Goal: Transaction & Acquisition: Purchase product/service

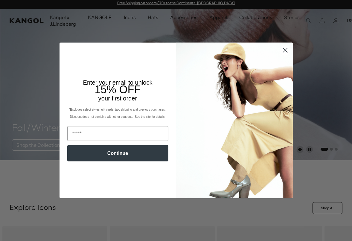
scroll to position [0, 123]
click at [284, 53] on circle "Close dialog" at bounding box center [285, 50] width 10 height 10
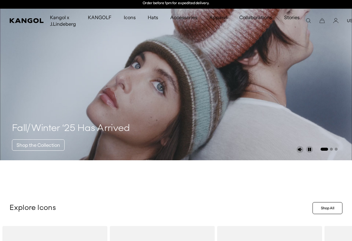
click at [285, 64] on icon "Close dialog" at bounding box center [285, 66] width 4 height 4
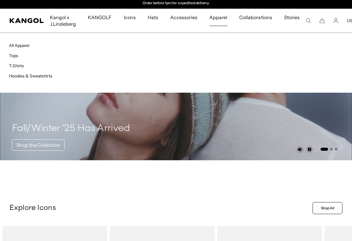
scroll to position [0, 0]
click at [18, 66] on link "T-Shirts" at bounding box center [16, 65] width 15 height 5
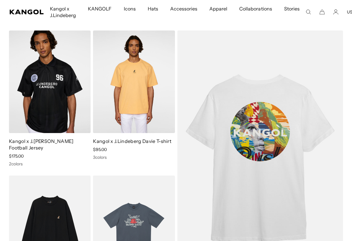
scroll to position [41, 0]
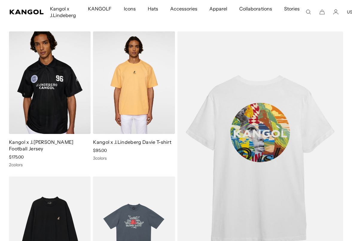
click at [0, 0] on img at bounding box center [0, 0] width 0 height 0
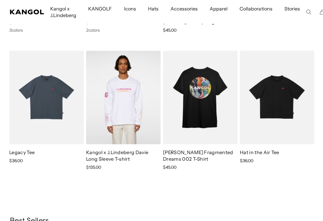
scroll to position [294, 0]
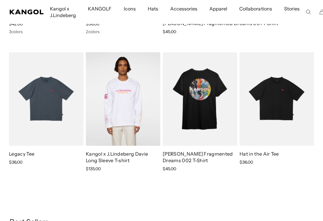
click at [0, 0] on img at bounding box center [0, 0] width 0 height 0
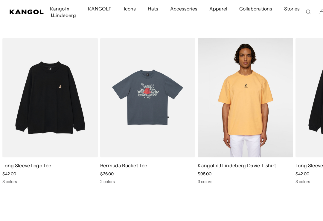
scroll to position [495, 0]
click at [0, 0] on img "2 of 3" at bounding box center [0, 0] width 0 height 0
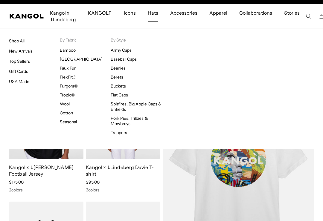
scroll to position [0, 0]
click at [26, 53] on link "New Arrivals" at bounding box center [21, 50] width 24 height 5
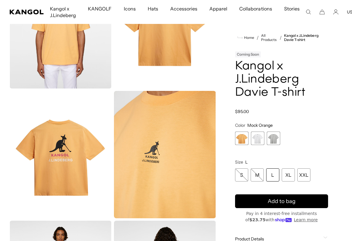
scroll to position [0, 123]
click at [254, 140] on span "2 of 3" at bounding box center [257, 137] width 13 height 13
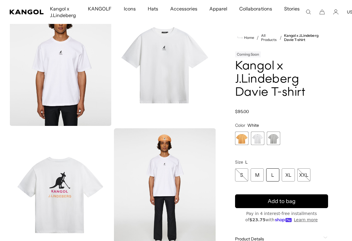
scroll to position [0, 123]
click at [273, 140] on span "3 of 3" at bounding box center [273, 137] width 13 height 13
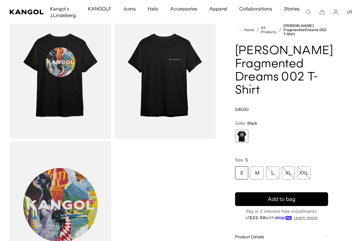
scroll to position [0, 123]
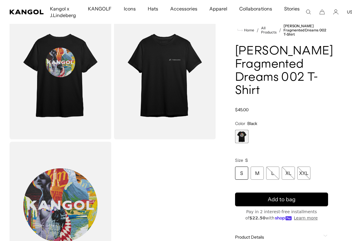
click at [172, 98] on img "Gallery Viewer" at bounding box center [165, 75] width 102 height 127
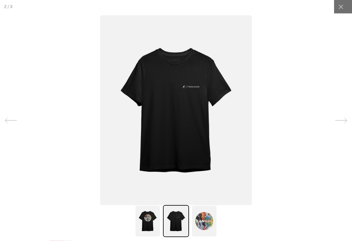
click at [337, 6] on div at bounding box center [340, 6] width 13 height 13
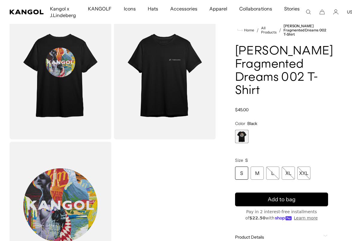
scroll to position [0, 0]
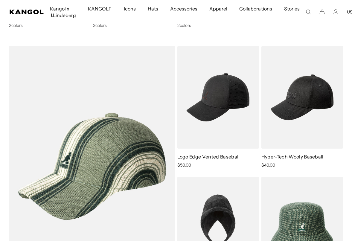
scroll to position [0, 123]
click at [0, 0] on img at bounding box center [0, 0] width 0 height 0
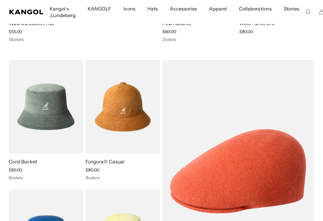
scroll to position [0, 0]
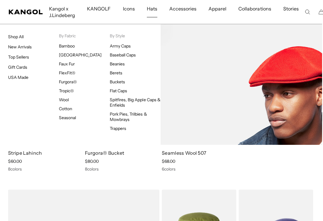
click at [72, 45] on link "Bamboo" at bounding box center [67, 45] width 16 height 5
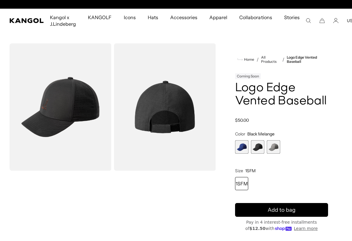
scroll to position [0, 123]
click at [244, 146] on span "1 of 3" at bounding box center [241, 146] width 13 height 13
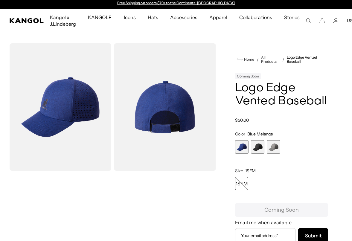
click at [259, 146] on span "2 of 3" at bounding box center [257, 146] width 13 height 13
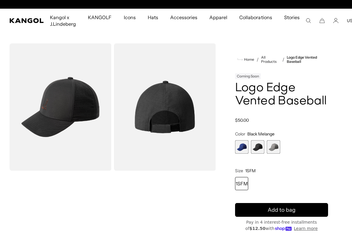
click at [276, 148] on span "3 of 3" at bounding box center [273, 146] width 13 height 13
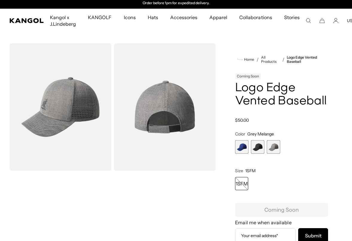
click at [261, 148] on span "2 of 3" at bounding box center [257, 146] width 13 height 13
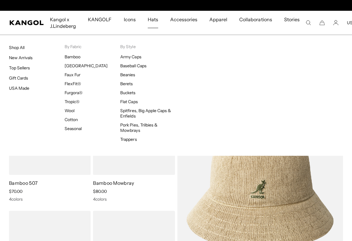
scroll to position [0, 123]
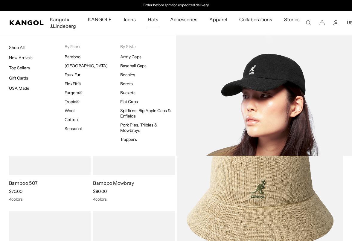
click at [143, 66] on link "Baseball Caps" at bounding box center [133, 65] width 26 height 5
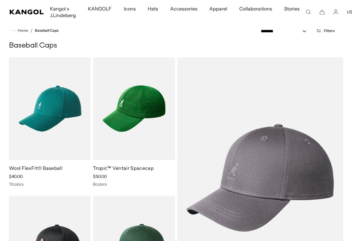
scroll to position [14, 0]
